Goal: Information Seeking & Learning: Check status

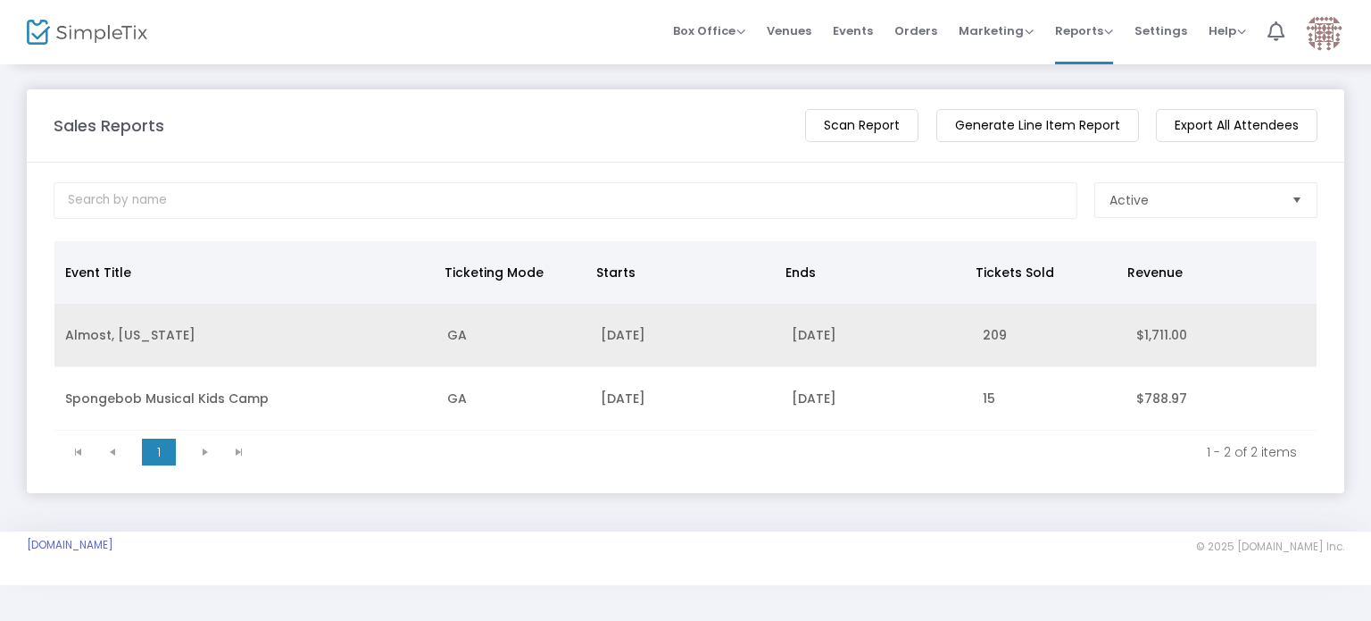
click at [746, 329] on td "[DATE]" at bounding box center [685, 335] width 191 height 63
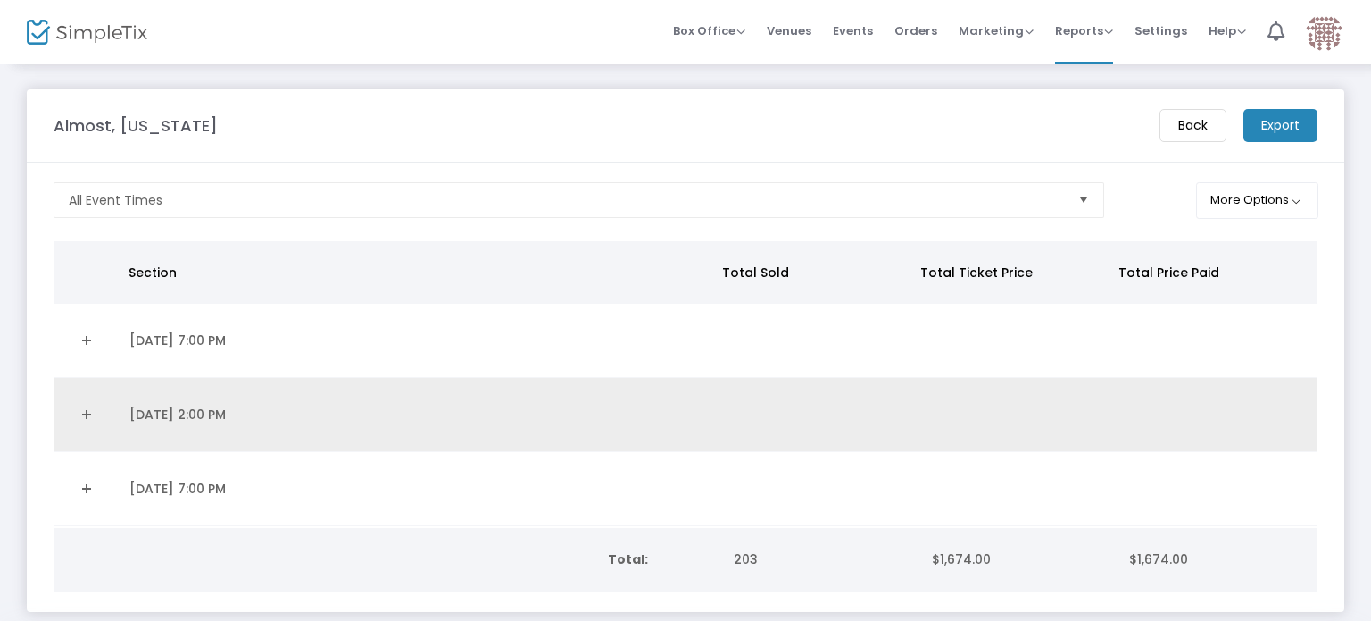
click at [770, 410] on td "Data table" at bounding box center [818, 415] width 200 height 74
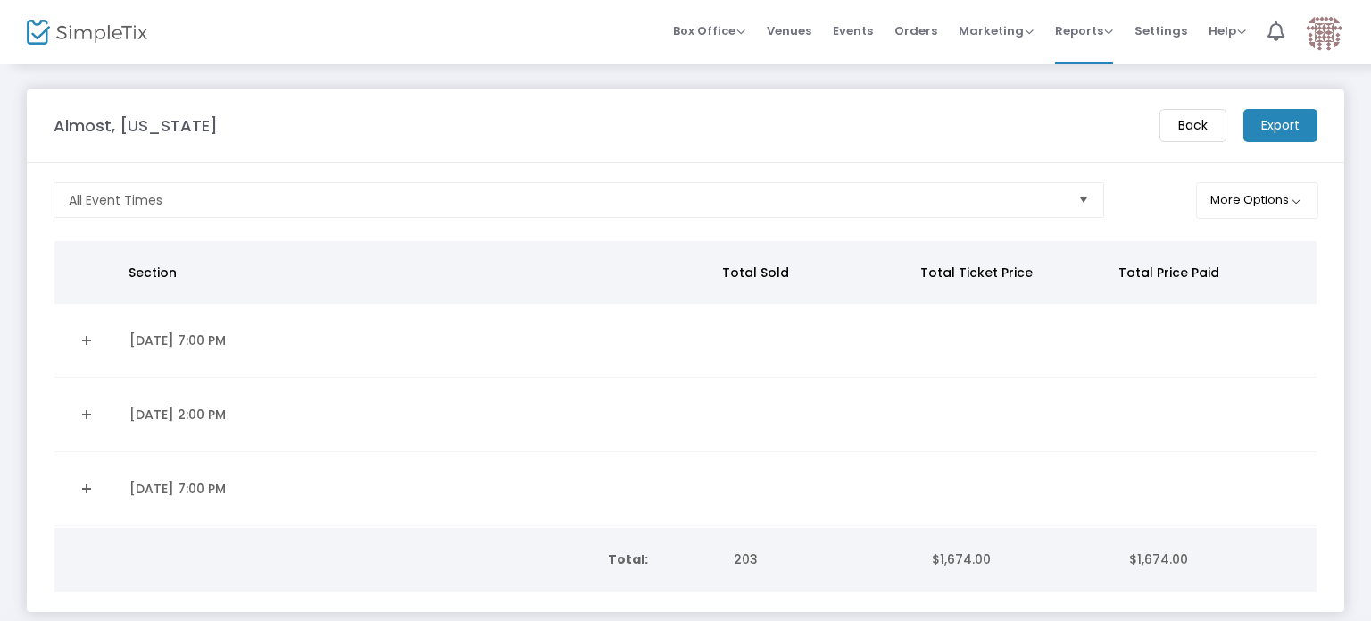
click at [88, 404] on link "Expand Details" at bounding box center [86, 414] width 43 height 29
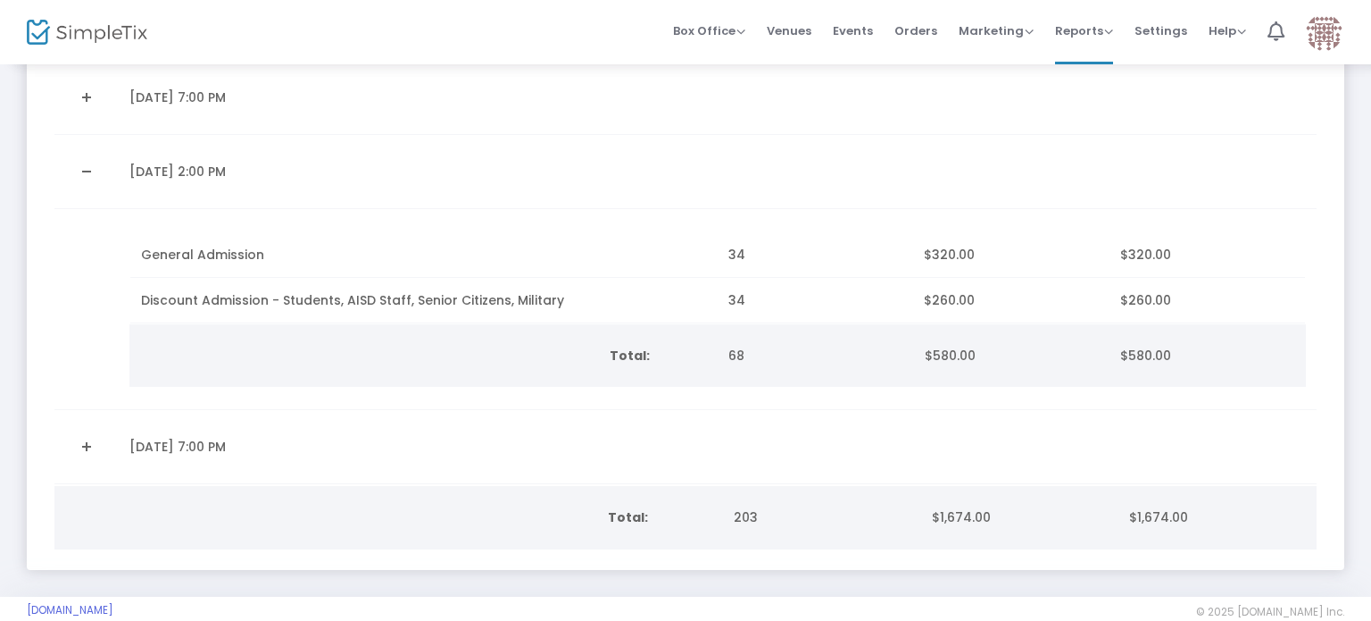
scroll to position [246, 0]
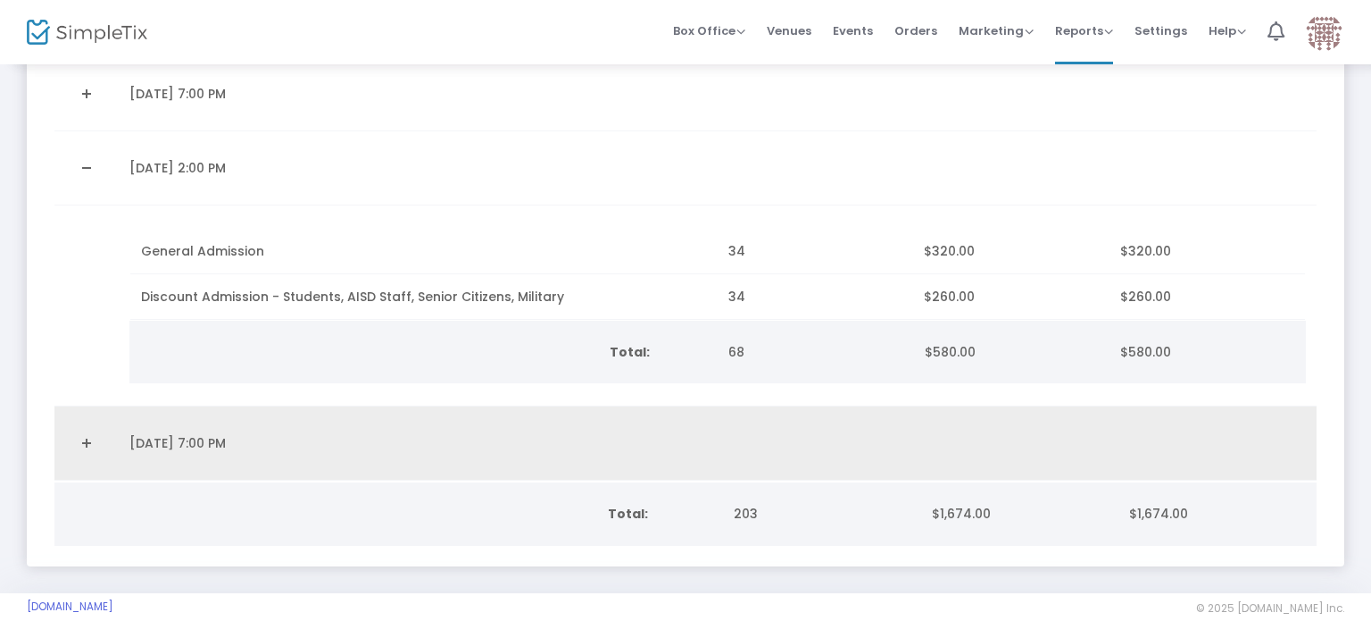
click at [77, 437] on link "Expand Details" at bounding box center [86, 443] width 43 height 29
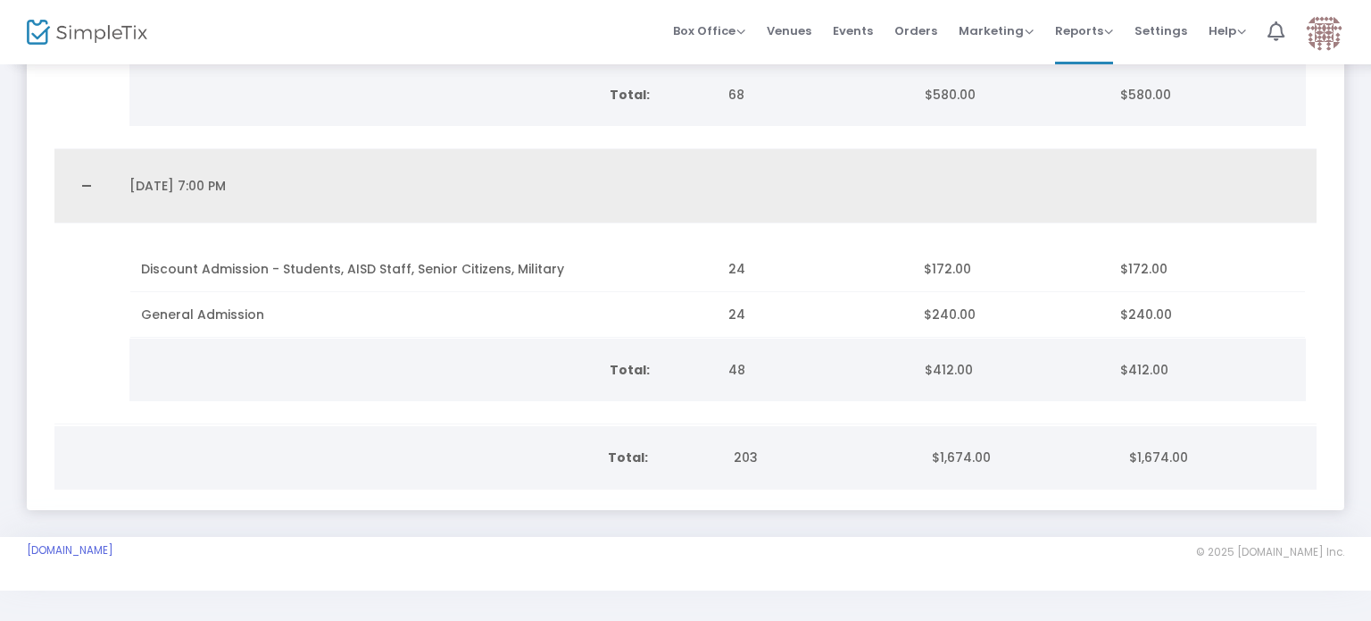
scroll to position [507, 0]
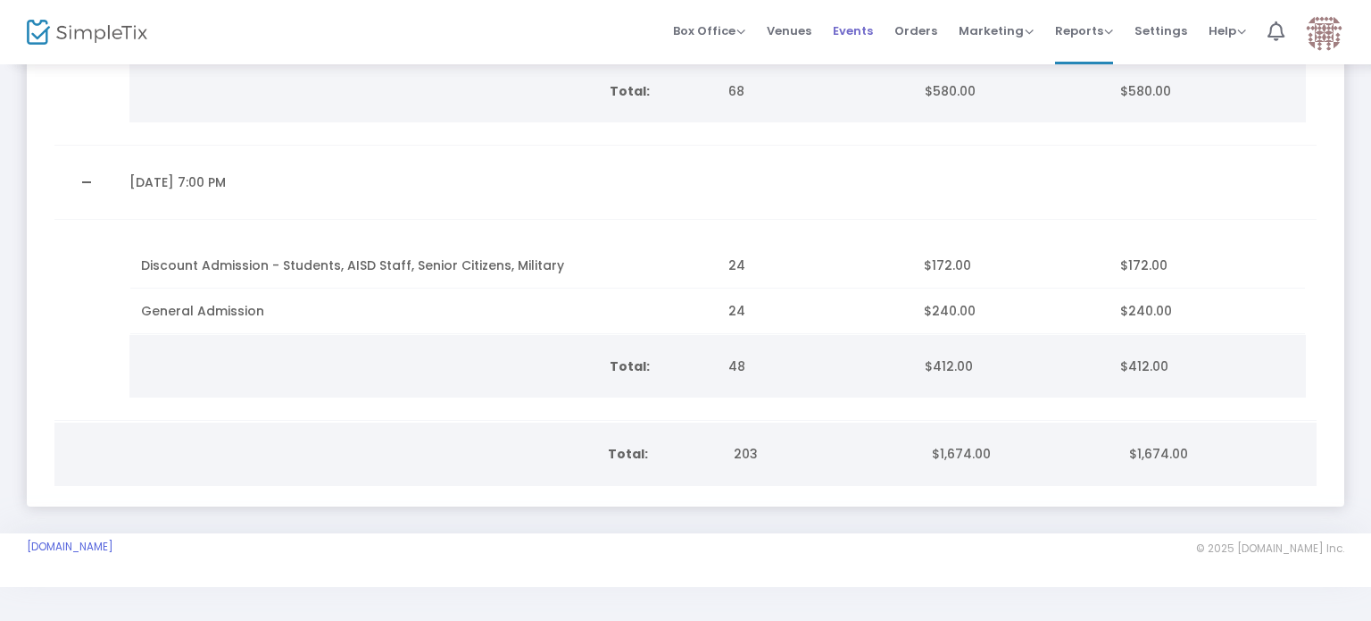
click at [864, 26] on span "Events" at bounding box center [853, 31] width 40 height 46
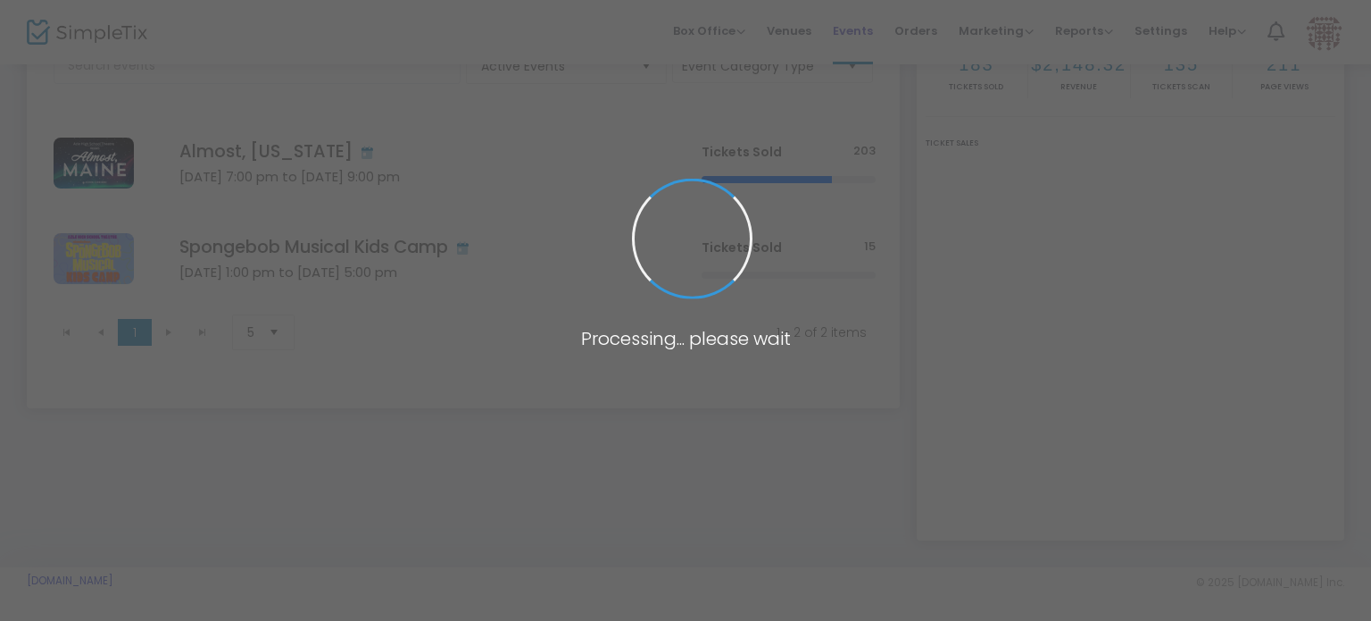
scroll to position [138, 0]
